Goal: Task Accomplishment & Management: Complete application form

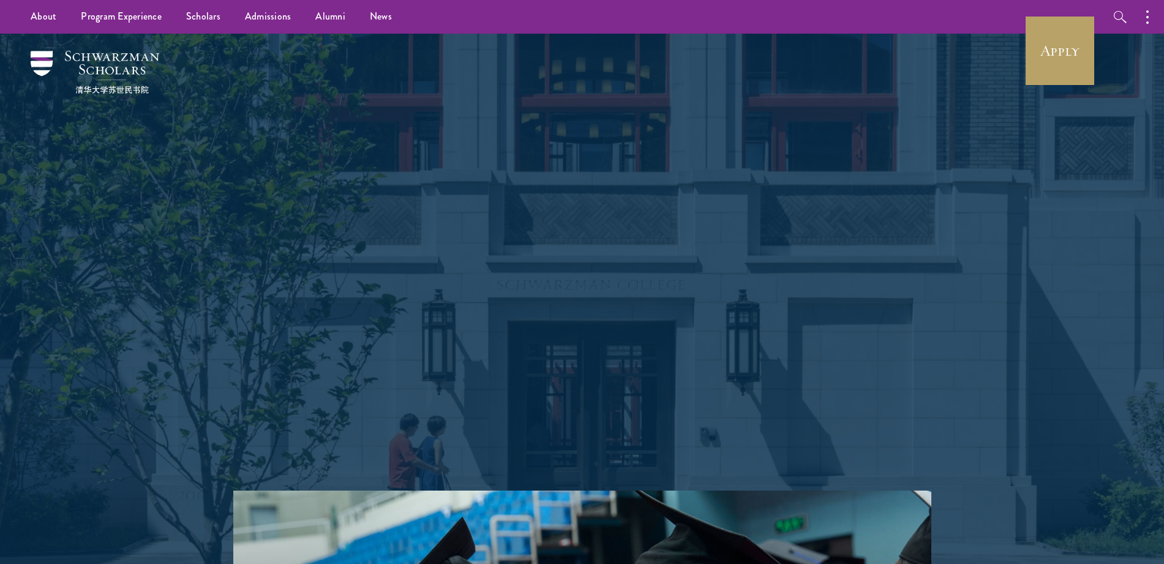
click at [784, 294] on p "Schwarzman Scholars is a prestigious one-year, fully funded master’s program in…" at bounding box center [582, 316] width 441 height 146
click at [1071, 69] on link "Apply" at bounding box center [1059, 51] width 69 height 69
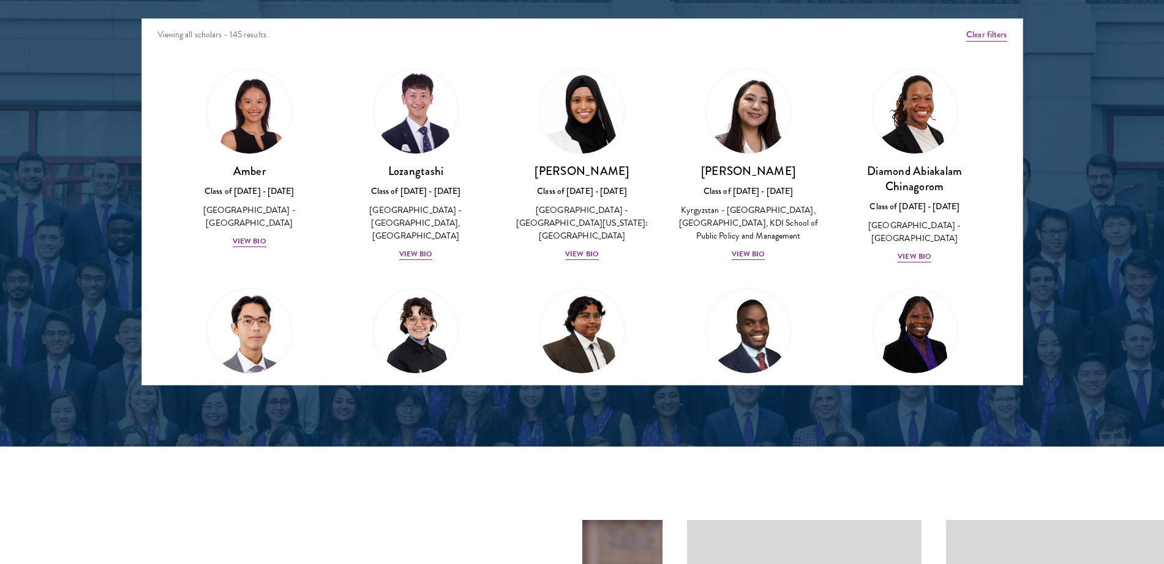
scroll to position [1620, 0]
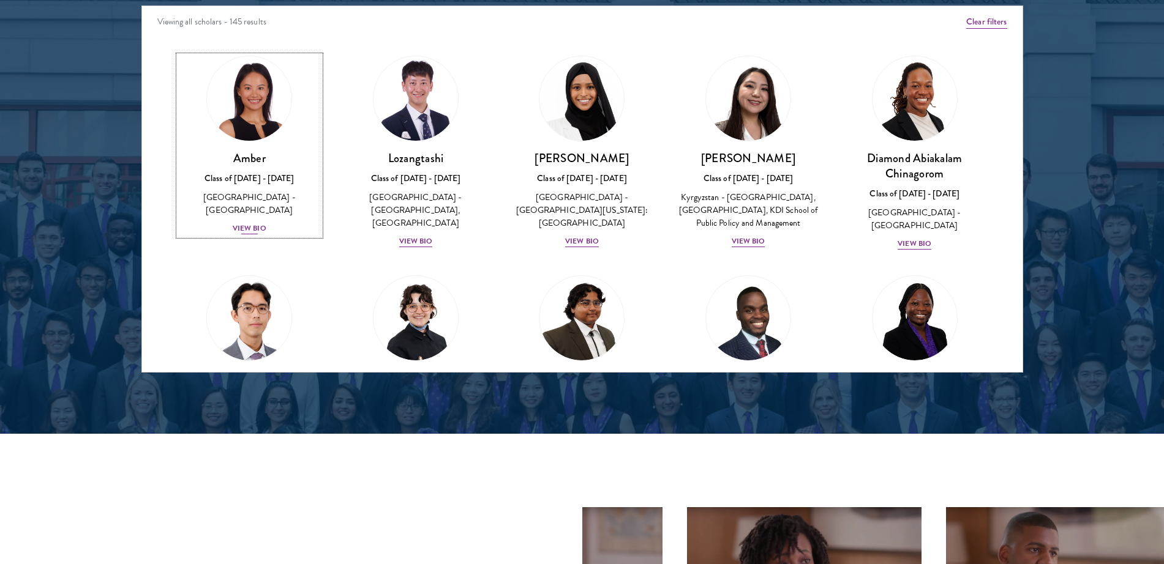
click at [251, 223] on div "View Bio" at bounding box center [250, 229] width 34 height 12
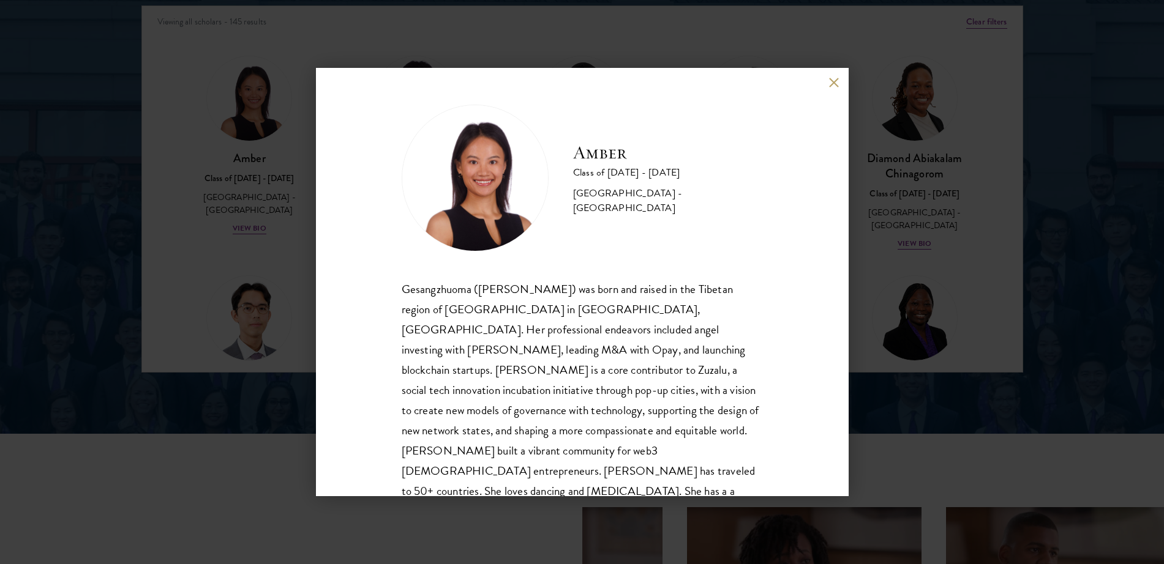
scroll to position [42, 0]
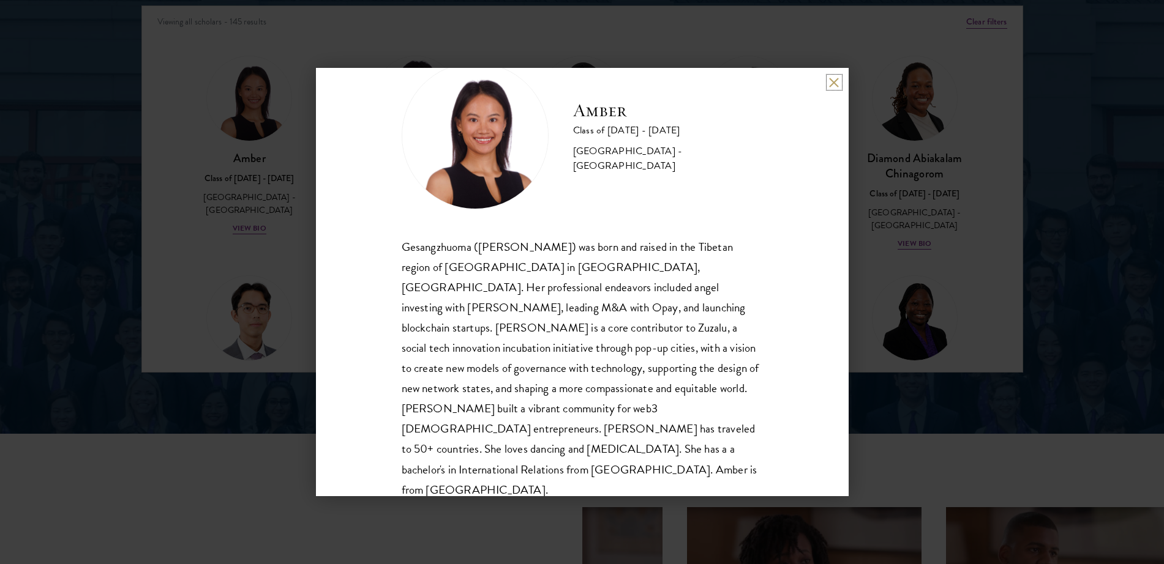
click at [834, 77] on button at bounding box center [834, 82] width 10 height 10
